Goal: Task Accomplishment & Management: Complete application form

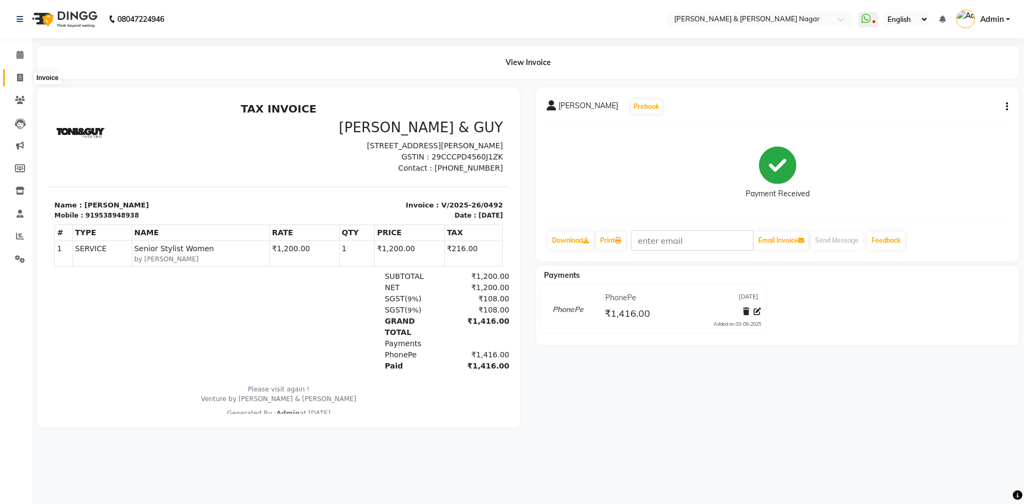
drag, startPoint x: 20, startPoint y: 76, endPoint x: 37, endPoint y: 77, distance: 17.6
click at [19, 76] on icon at bounding box center [20, 78] width 6 height 8
select select "789"
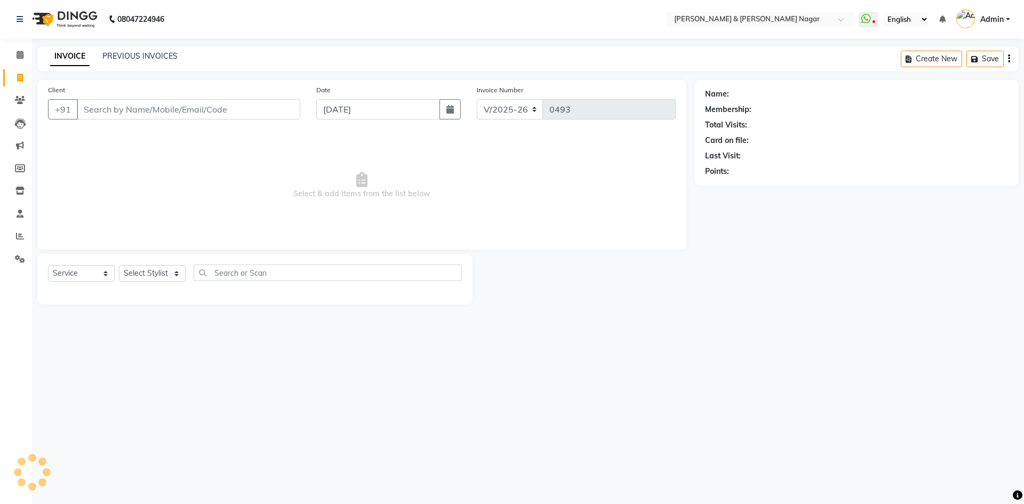
select select "product"
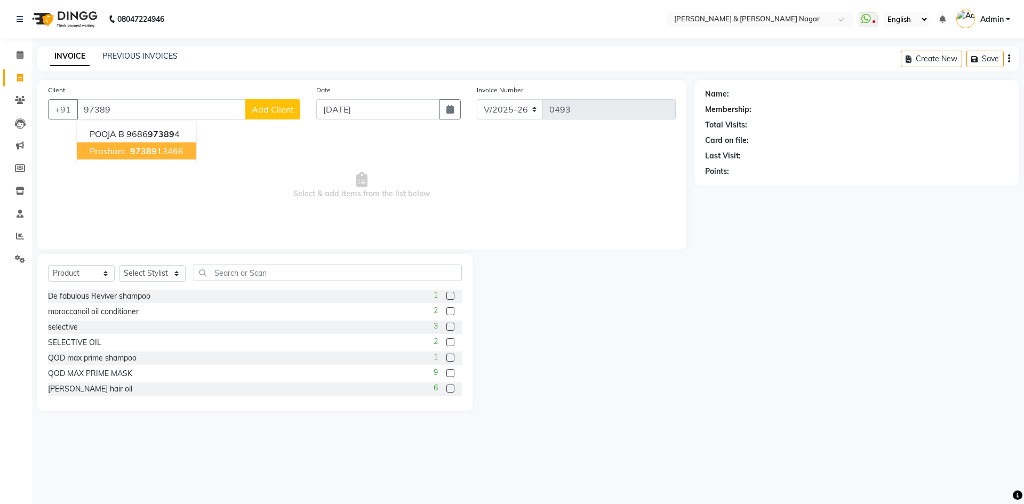
drag, startPoint x: 142, startPoint y: 153, endPoint x: 154, endPoint y: 174, distance: 24.1
click at [143, 152] on span "97389" at bounding box center [143, 151] width 27 height 11
type input "9738913466"
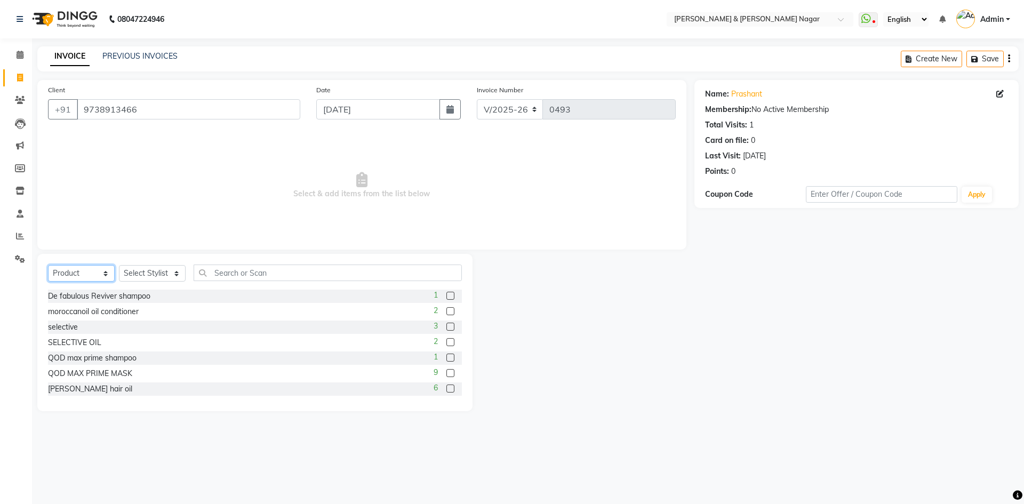
drag, startPoint x: 106, startPoint y: 276, endPoint x: 101, endPoint y: 279, distance: 5.8
click at [105, 276] on select "Select Service Product Membership Package Voucher Prepaid Gift Card" at bounding box center [81, 273] width 67 height 17
select select "service"
click at [48, 265] on select "Select Service Product Membership Package Voucher Prepaid Gift Card" at bounding box center [81, 273] width 67 height 17
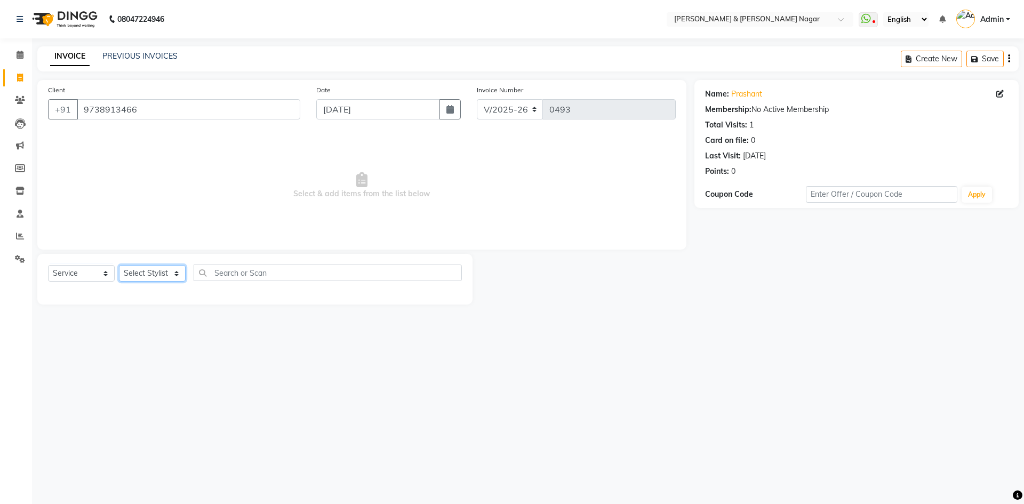
drag, startPoint x: 173, startPoint y: 273, endPoint x: 169, endPoint y: 281, distance: 8.6
click at [169, 279] on select "Select Stylist ANIKASH [PERSON_NAME] Manager [PERSON_NAME] [PERSON_NAME]" at bounding box center [152, 273] width 67 height 17
select select "59860"
click at [119, 265] on select "Select Stylist ANIKASH [PERSON_NAME] Manager [PERSON_NAME] [PERSON_NAME]" at bounding box center [152, 273] width 67 height 17
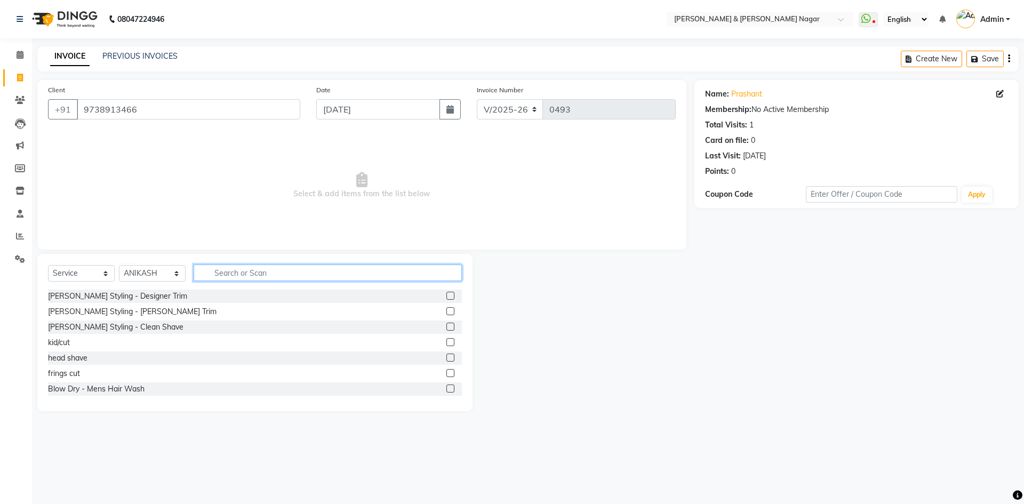
click at [306, 277] on input "text" at bounding box center [328, 273] width 268 height 17
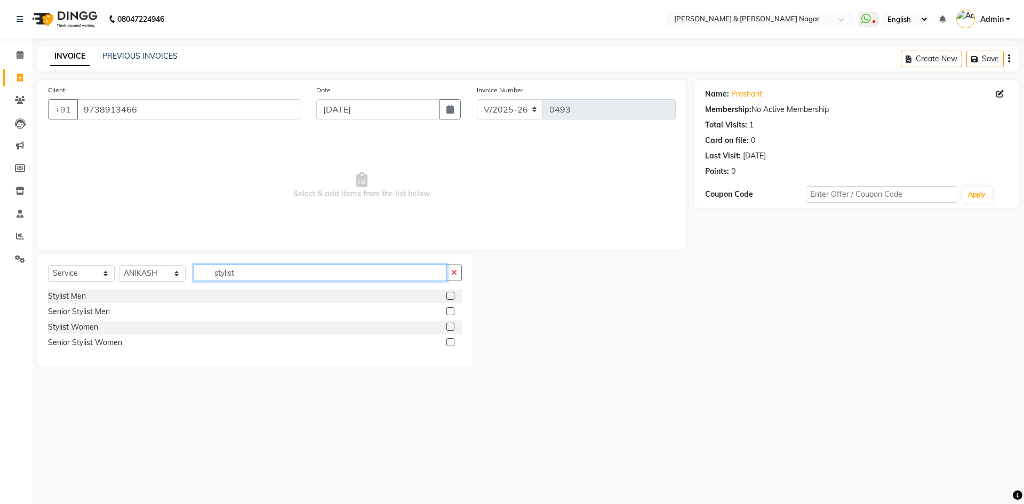
type input "stylist"
click at [452, 310] on label at bounding box center [450, 311] width 8 height 8
click at [452, 310] on input "checkbox" at bounding box center [449, 311] width 7 height 7
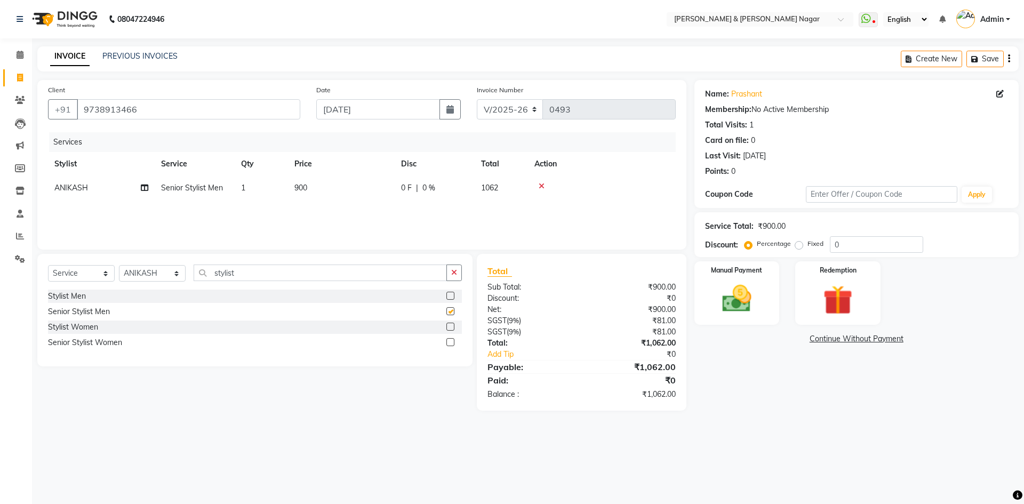
checkbox input "false"
click at [273, 278] on input "stylist" at bounding box center [320, 273] width 253 height 17
type input "s"
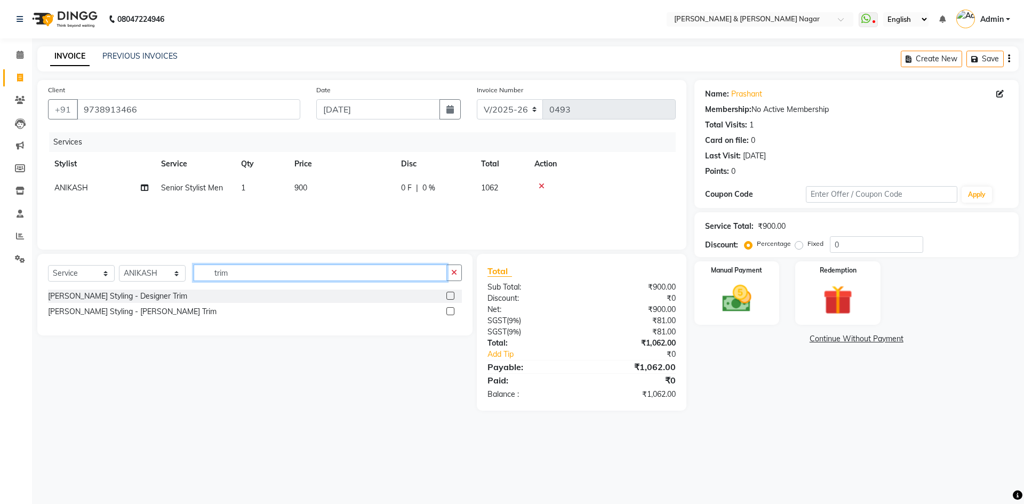
type input "trim"
click at [453, 312] on label at bounding box center [450, 311] width 8 height 8
click at [453, 312] on input "checkbox" at bounding box center [449, 311] width 7 height 7
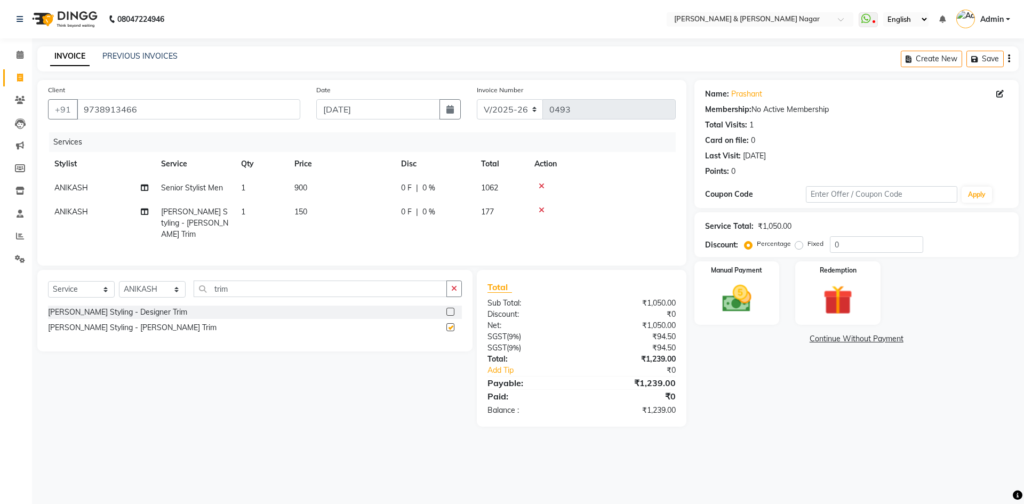
checkbox input "false"
click at [298, 211] on span "150" at bounding box center [300, 212] width 13 height 10
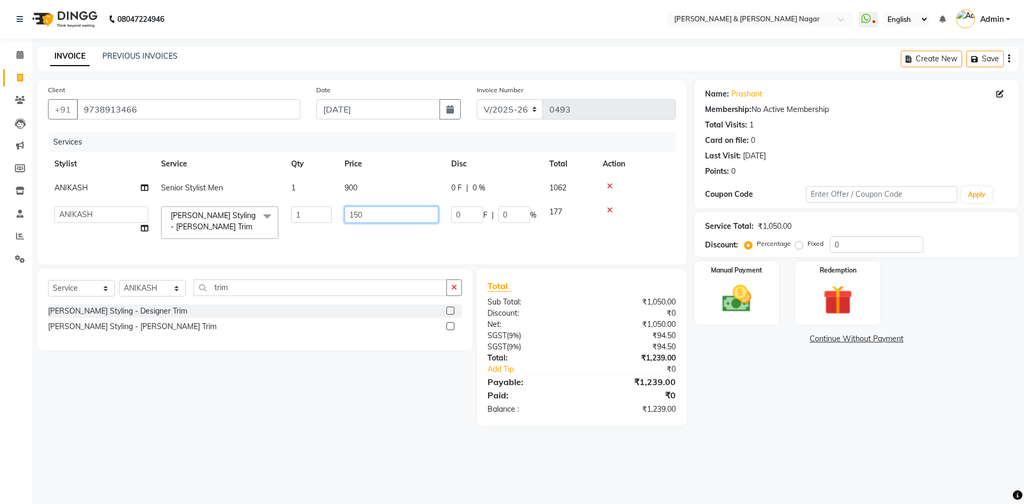
click at [355, 215] on input "150" at bounding box center [392, 214] width 94 height 17
type input "250"
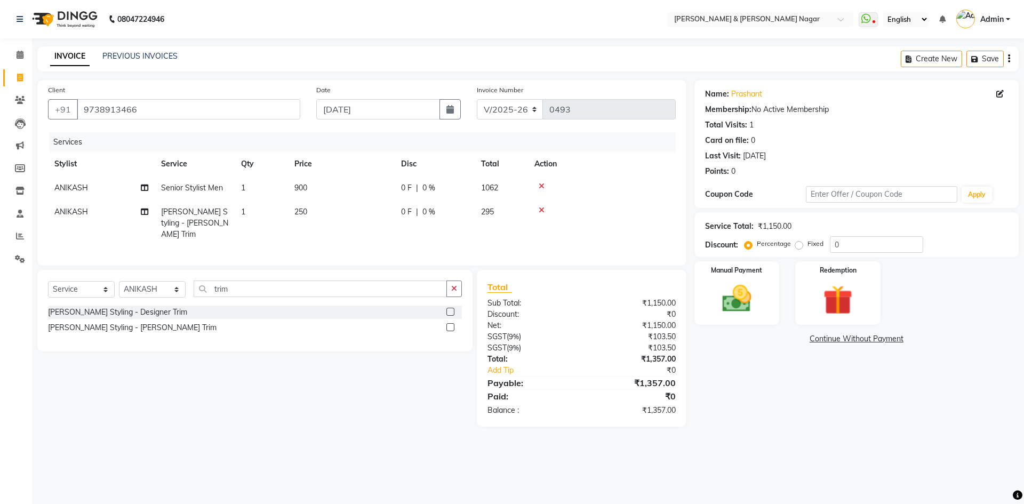
click at [378, 234] on td "250" at bounding box center [341, 223] width 107 height 46
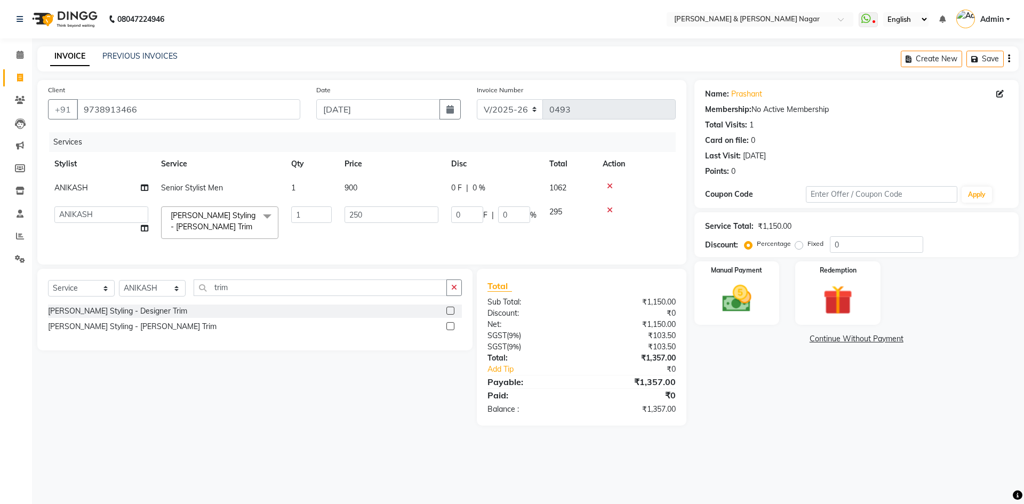
click at [348, 188] on span "900" at bounding box center [351, 188] width 13 height 10
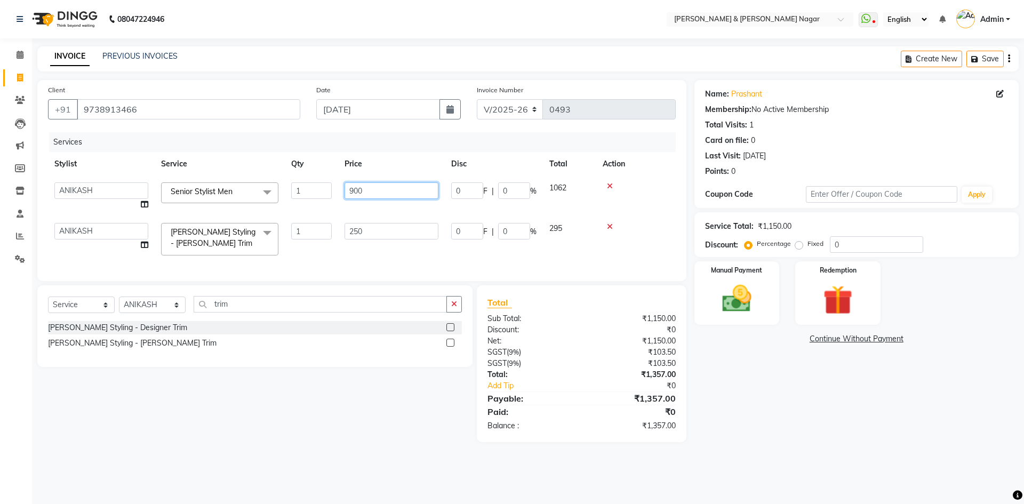
click at [355, 190] on input "900" at bounding box center [392, 190] width 94 height 17
type input "700"
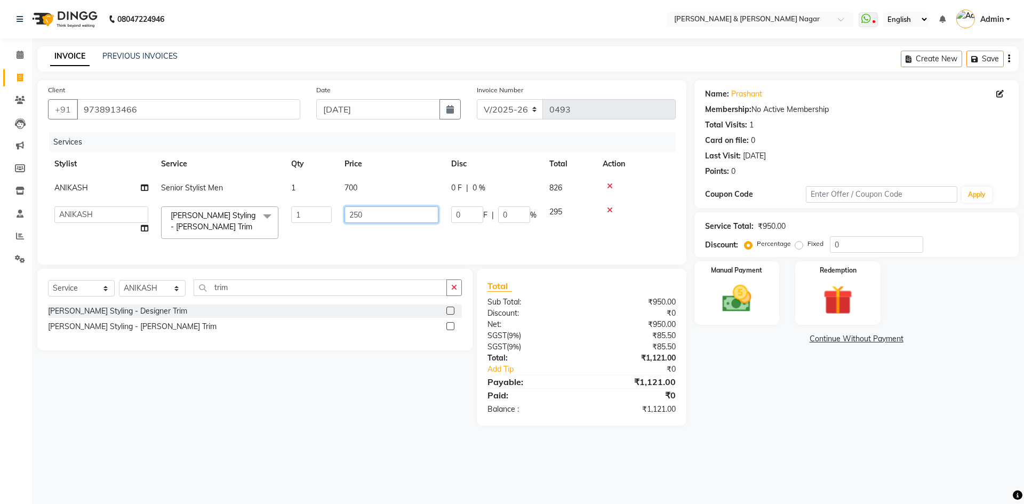
click at [401, 251] on div "Services Stylist Service Qty Price Disc Total Action ANIKASH Senior Stylist Men…" at bounding box center [362, 193] width 628 height 122
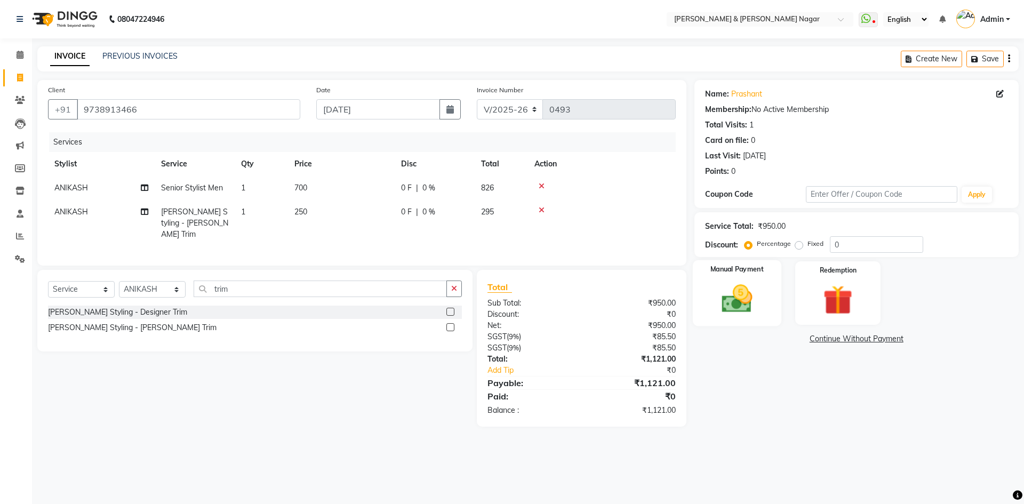
click at [743, 302] on img at bounding box center [737, 298] width 50 height 35
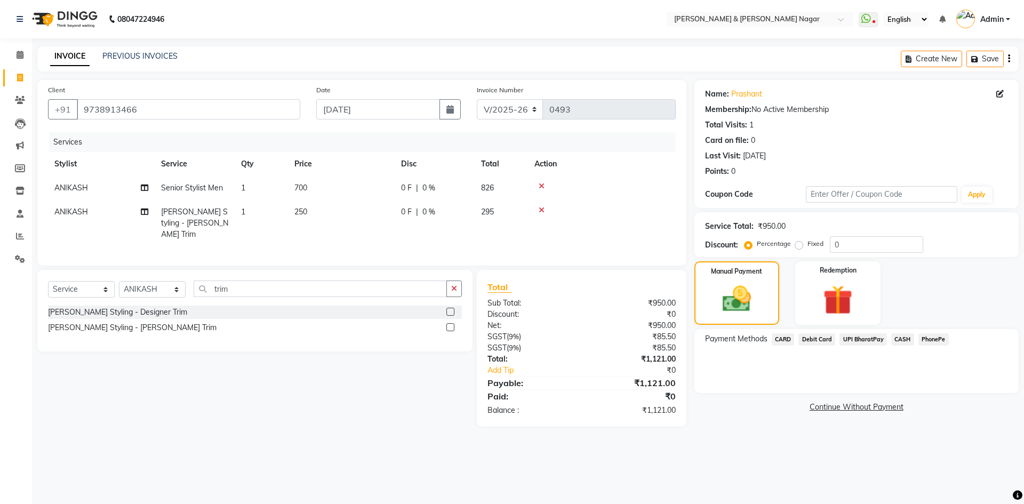
click at [926, 340] on span "PhonePe" at bounding box center [933, 339] width 30 height 12
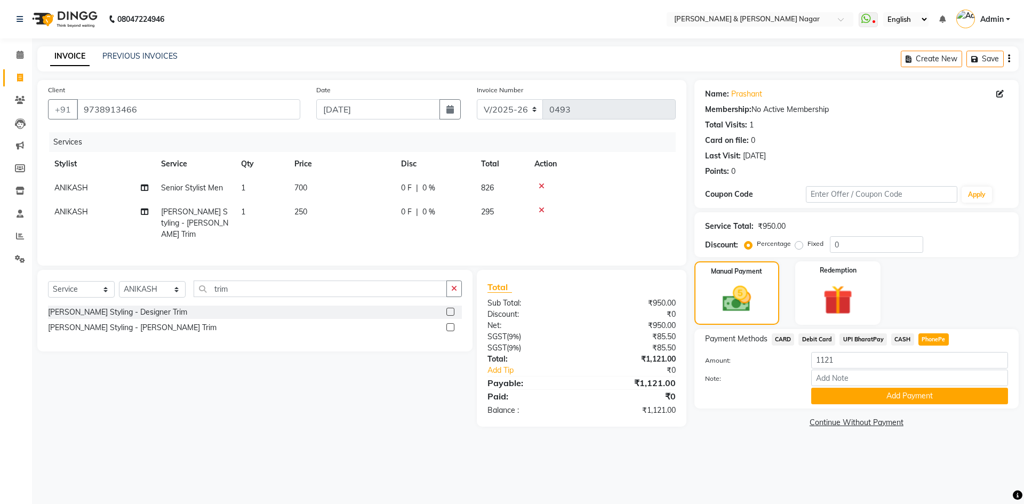
click at [934, 396] on button "Add Payment" at bounding box center [909, 396] width 197 height 17
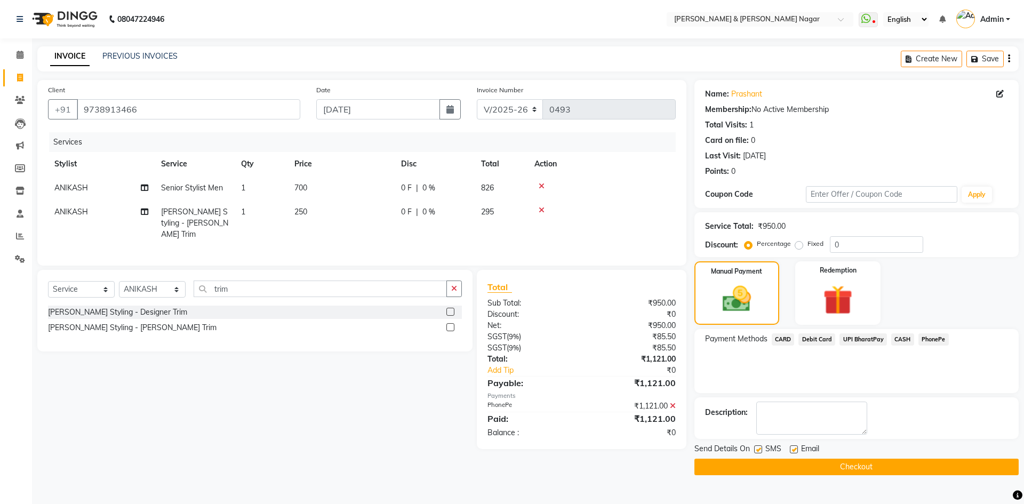
click at [900, 464] on button "Checkout" at bounding box center [856, 467] width 324 height 17
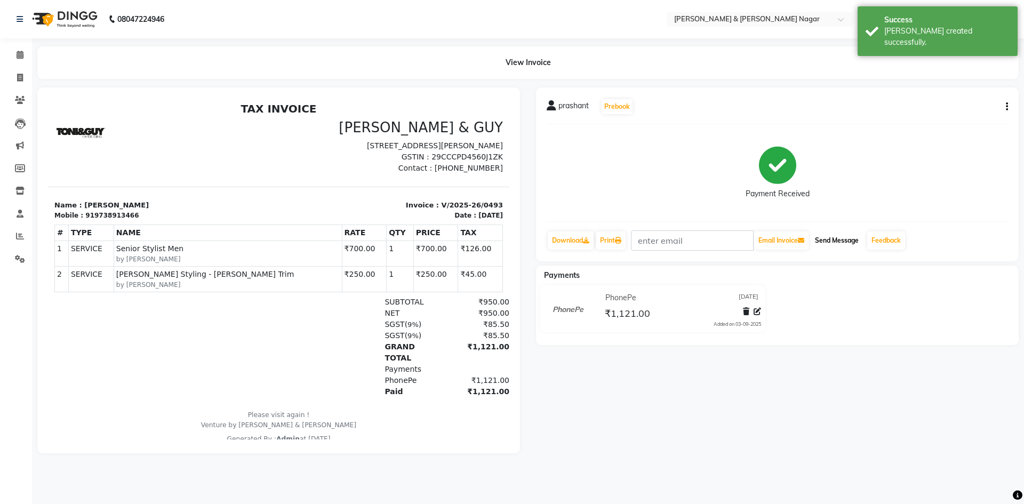
click at [849, 242] on button "Send Message" at bounding box center [837, 240] width 52 height 18
